Goal: Find specific page/section: Find specific page/section

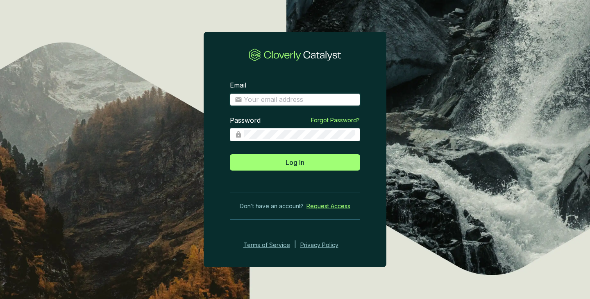
click at [297, 100] on input "Email" at bounding box center [299, 99] width 111 height 9
type input "[PERSON_NAME][EMAIL_ADDRESS][PERSON_NAME][DOMAIN_NAME]"
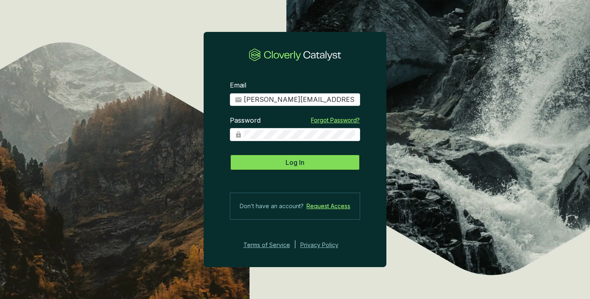
click at [299, 163] on span "Log In" at bounding box center [294, 163] width 19 height 10
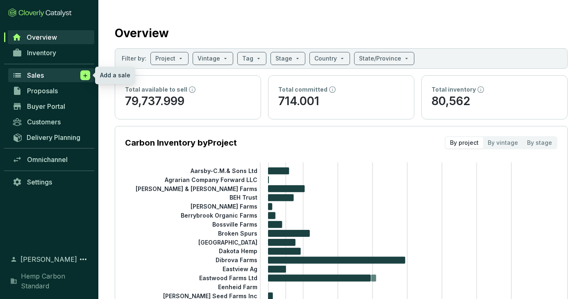
click at [83, 74] on icon at bounding box center [85, 76] width 7 height 8
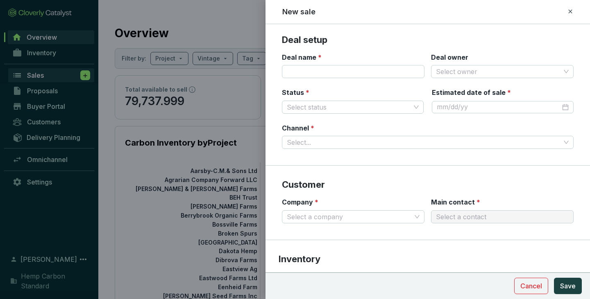
click at [83, 74] on div at bounding box center [295, 149] width 590 height 299
click at [43, 74] on div at bounding box center [295, 149] width 590 height 299
click at [43, 41] on div at bounding box center [295, 149] width 590 height 299
click at [571, 12] on icon at bounding box center [570, 12] width 7 height 10
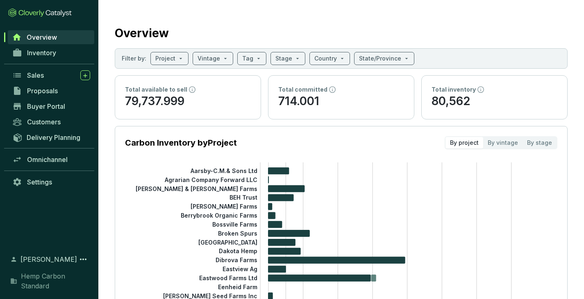
click at [37, 279] on span "Hemp Carbon Standard" at bounding box center [55, 282] width 69 height 20
click at [48, 120] on span "Customers" at bounding box center [44, 122] width 34 height 8
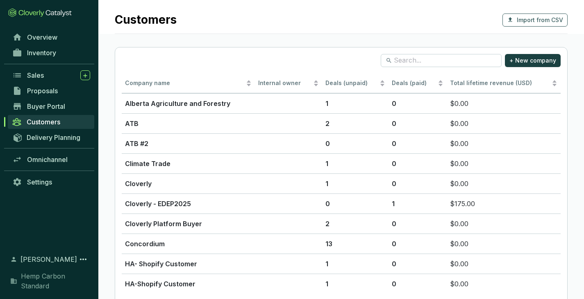
click at [46, 152] on div "Omnichannel" at bounding box center [49, 160] width 98 height 16
click at [45, 157] on span "Omnichannel" at bounding box center [47, 160] width 41 height 8
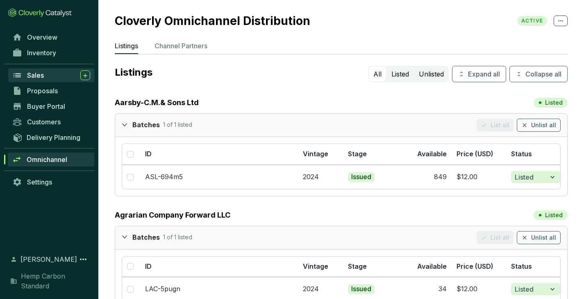
click at [41, 75] on span "Sales" at bounding box center [35, 75] width 17 height 8
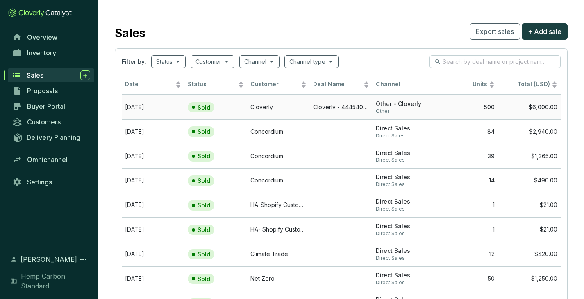
click at [257, 106] on td "Cloverly" at bounding box center [278, 107] width 63 height 25
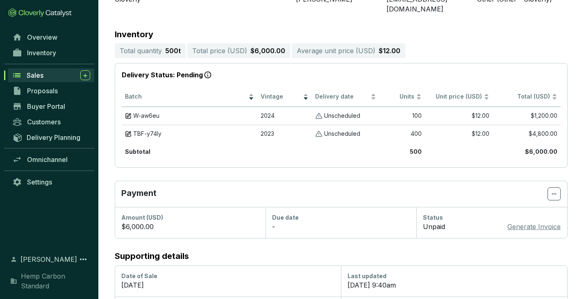
scroll to position [138, 0]
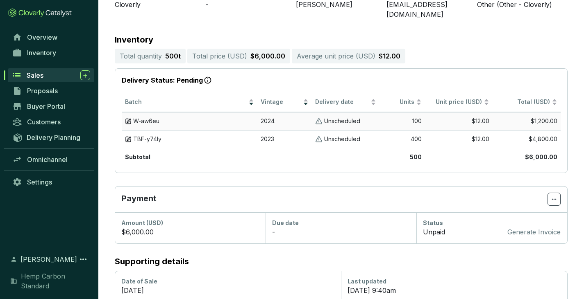
click at [137, 118] on span "W-aw6eu" at bounding box center [146, 122] width 26 height 8
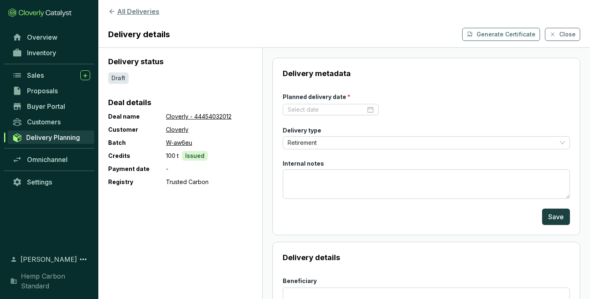
click at [112, 11] on icon at bounding box center [111, 11] width 7 height 7
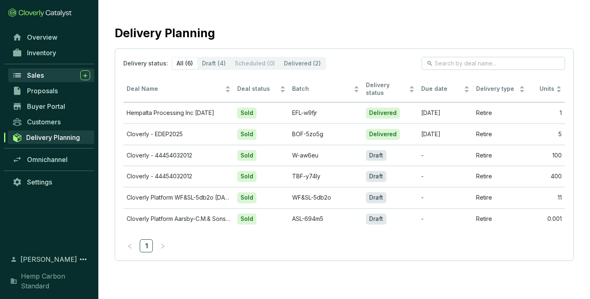
click at [43, 75] on span "Sales" at bounding box center [35, 75] width 17 height 8
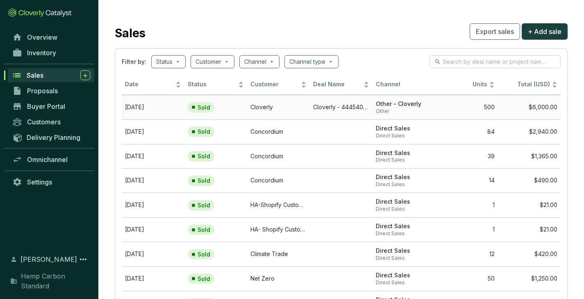
click at [343, 104] on td "Cloverly - 44454032012" at bounding box center [341, 107] width 63 height 25
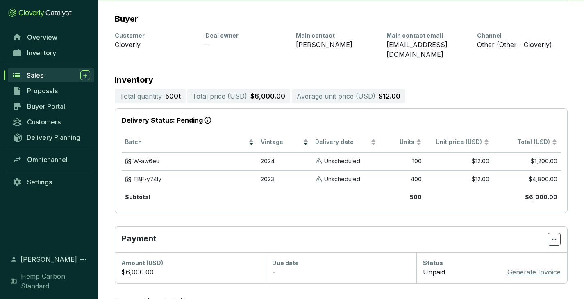
scroll to position [97, 0]
